Goal: Book appointment/travel/reservation

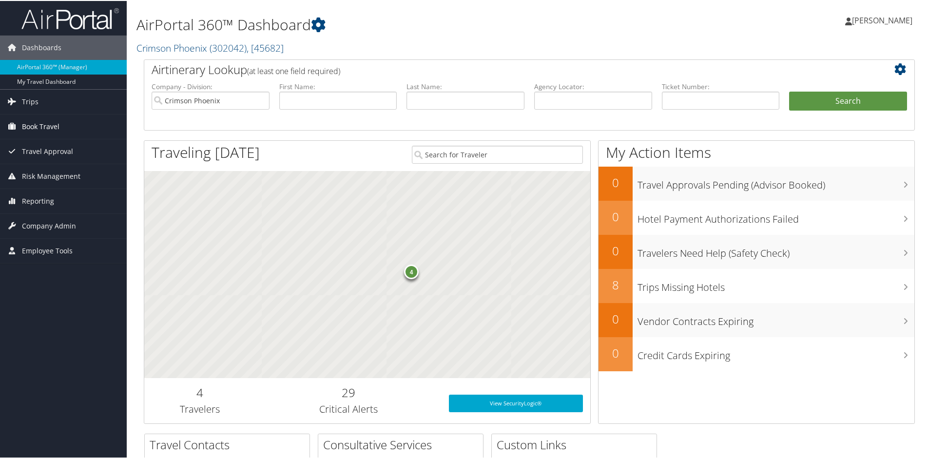
click at [41, 126] on span "Book Travel" at bounding box center [41, 126] width 38 height 24
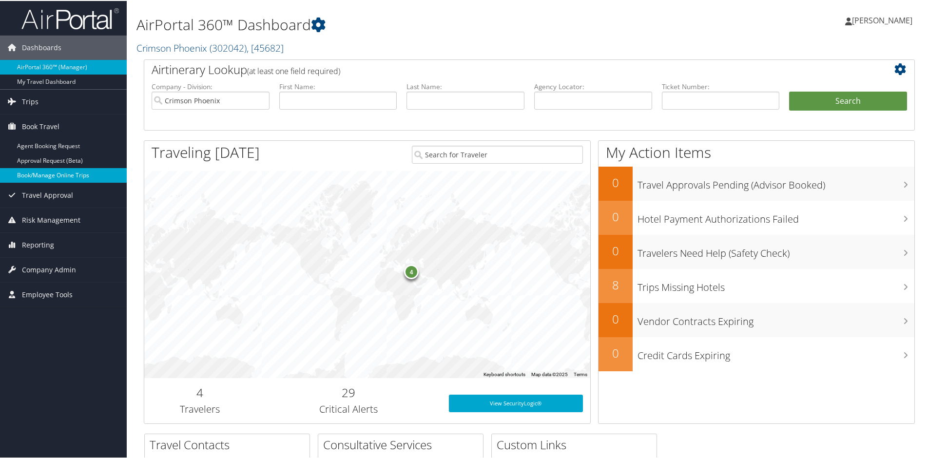
click at [39, 172] on link "Book/Manage Online Trips" at bounding box center [63, 174] width 127 height 15
